Goal: Task Accomplishment & Management: Use online tool/utility

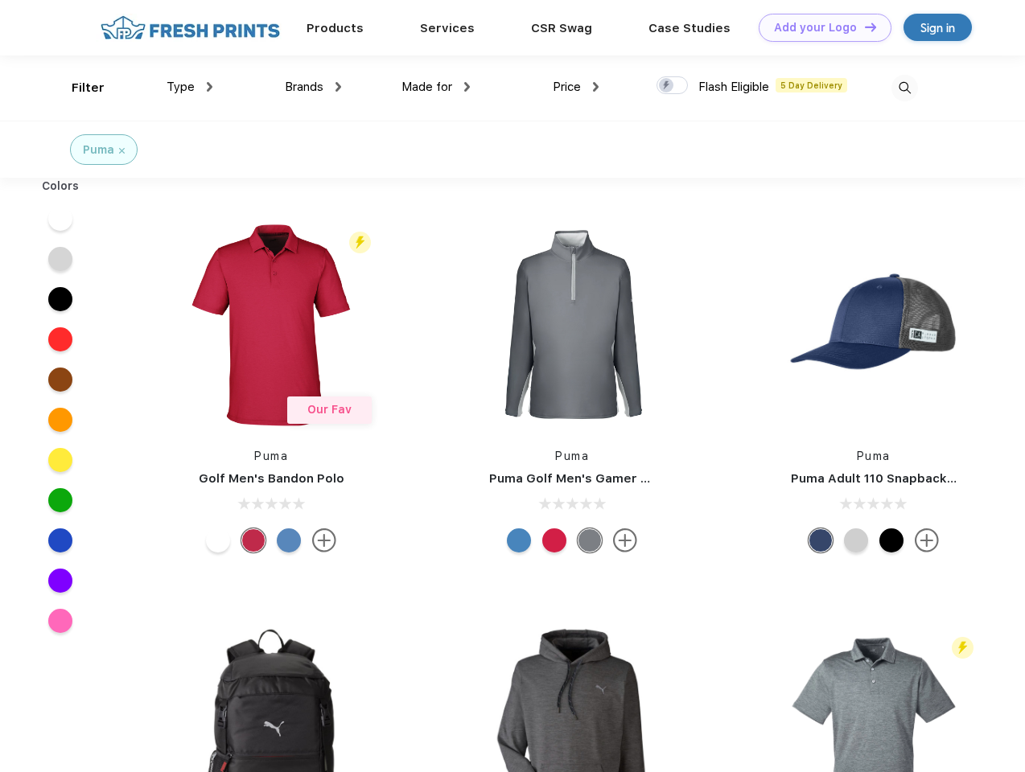
scroll to position [1, 0]
click at [819, 27] on link "Add your Logo Design Tool" at bounding box center [825, 28] width 133 height 28
click at [0, 0] on div "Design Tool" at bounding box center [0, 0] width 0 height 0
click at [863, 27] on link "Add your Logo Design Tool" at bounding box center [825, 28] width 133 height 28
click at [77, 88] on div "Filter" at bounding box center [88, 88] width 33 height 19
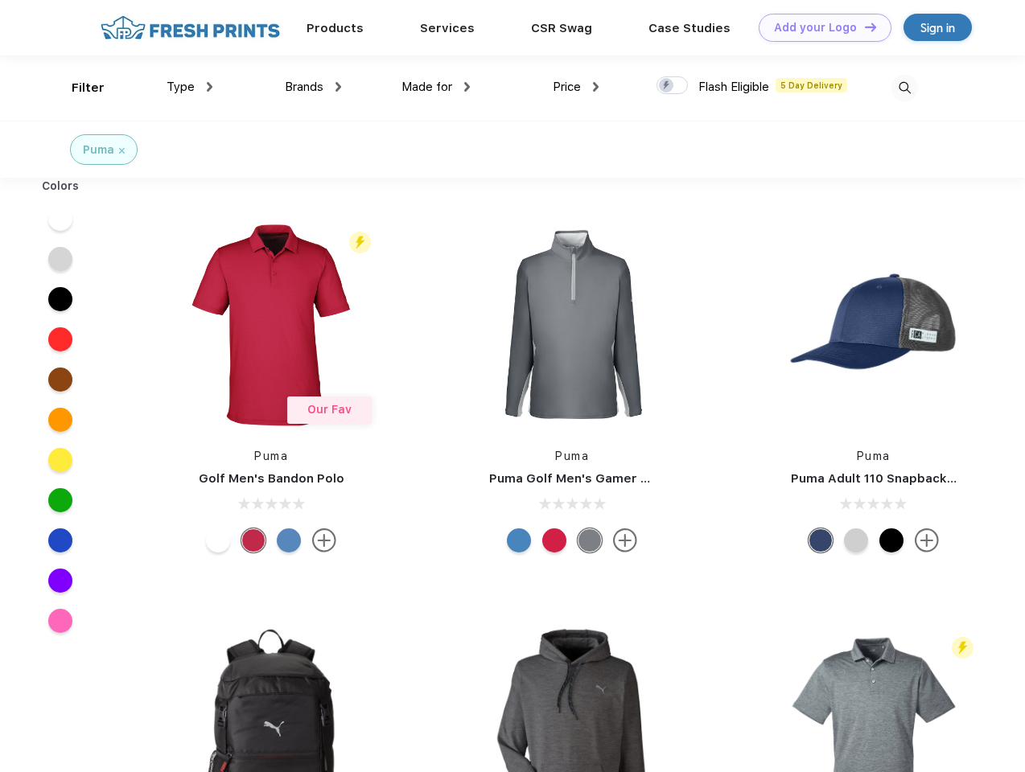
click at [190, 87] on span "Type" at bounding box center [181, 87] width 28 height 14
click at [313, 87] on span "Brands" at bounding box center [304, 87] width 39 height 14
click at [436, 87] on span "Made for" at bounding box center [426, 87] width 51 height 14
click at [576, 87] on span "Price" at bounding box center [567, 87] width 28 height 14
click at [673, 86] on div at bounding box center [671, 85] width 31 height 18
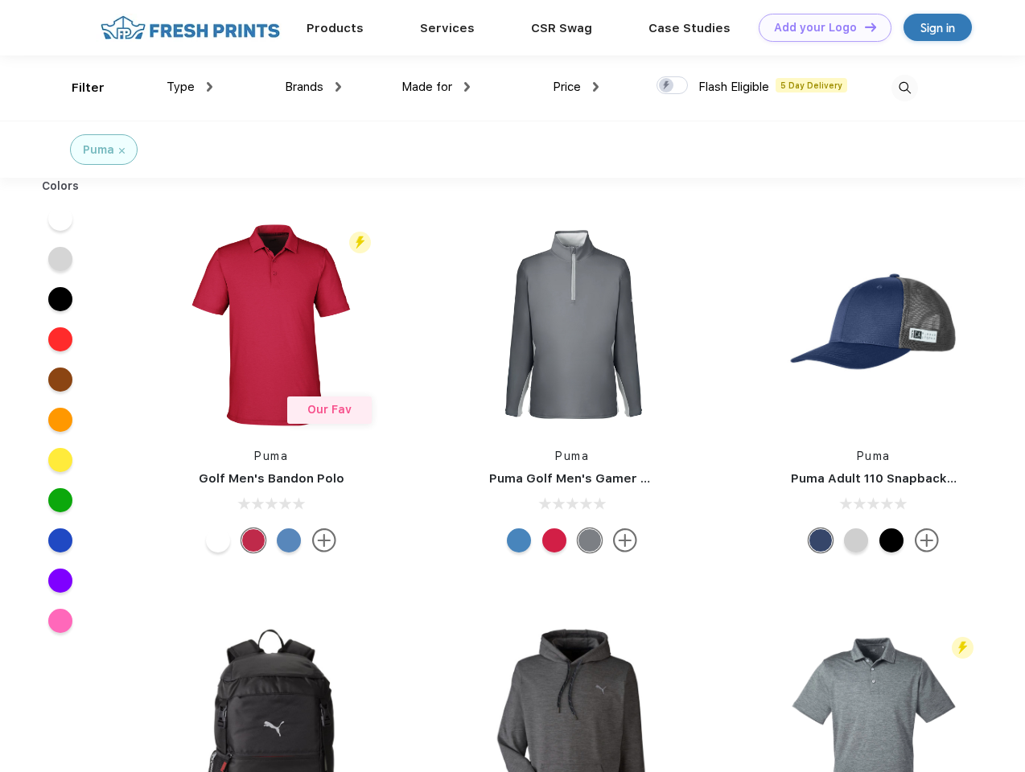
click at [667, 86] on input "checkbox" at bounding box center [661, 81] width 10 height 10
click at [904, 88] on img at bounding box center [904, 88] width 27 height 27
